Goal: Task Accomplishment & Management: Complete application form

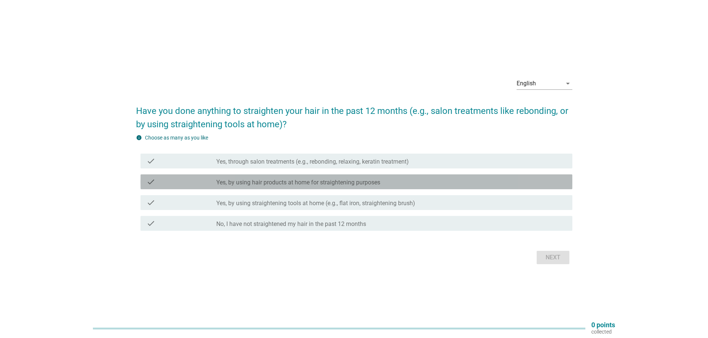
click at [370, 184] on label "Yes, by using hair products at home for straightening purposes" at bounding box center [298, 182] width 164 height 7
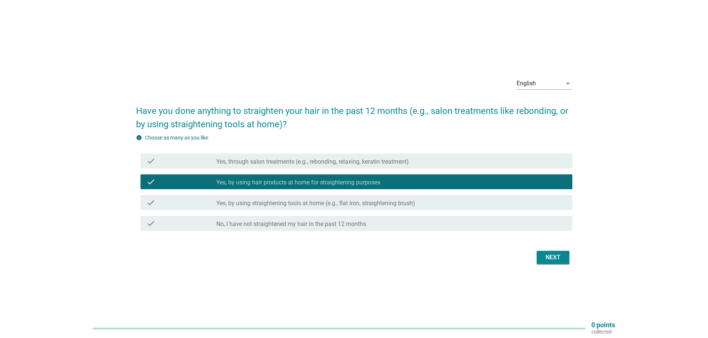
click at [551, 257] on div "Next" at bounding box center [552, 257] width 21 height 9
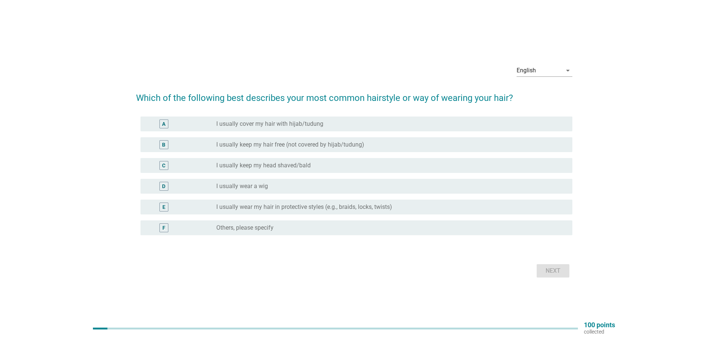
click at [304, 124] on label "I usually cover my hair with hijab/tudung" at bounding box center [269, 123] width 107 height 7
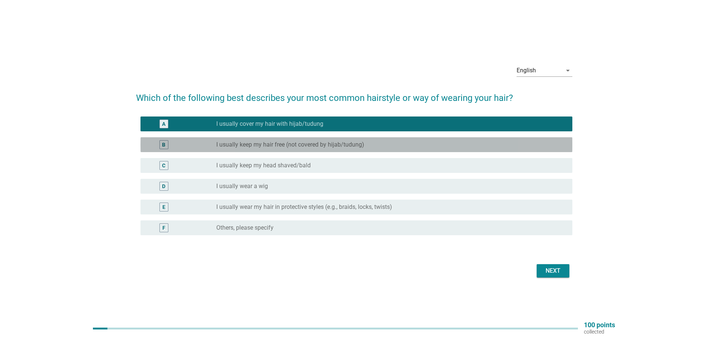
click at [310, 149] on div "radio_button_unchecked I usually keep my hair free (not covered by hijab/tudung)" at bounding box center [391, 144] width 350 height 9
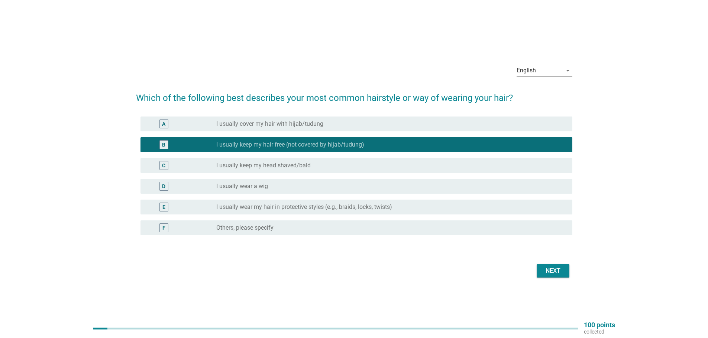
click at [316, 123] on label "I usually cover my hair with hijab/tudung" at bounding box center [269, 123] width 107 height 7
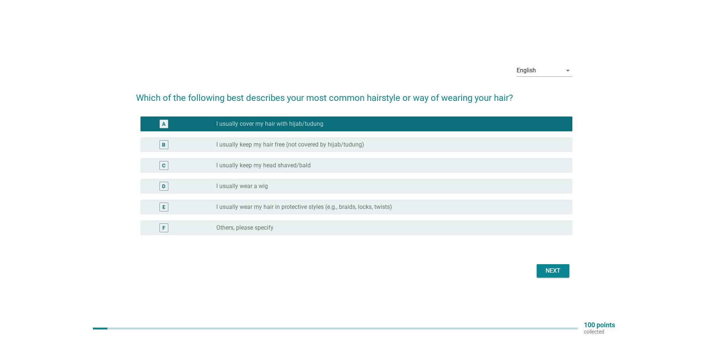
click at [554, 273] on div "Next" at bounding box center [552, 271] width 21 height 9
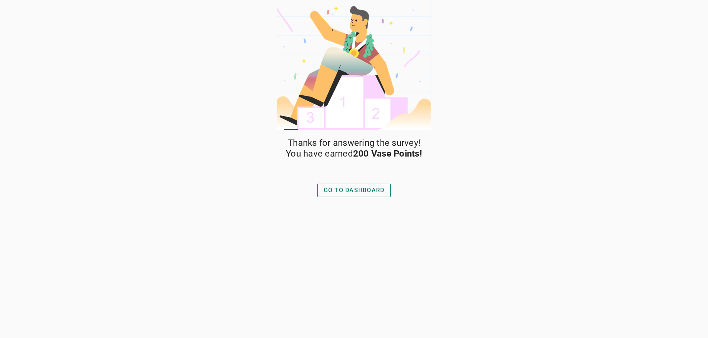
click at [499, 95] on div "Thanks for answering the survey! You have earned 200 Vase Points! GO TO DASHBOA…" at bounding box center [354, 169] width 708 height 338
